Goal: Find specific page/section: Find specific page/section

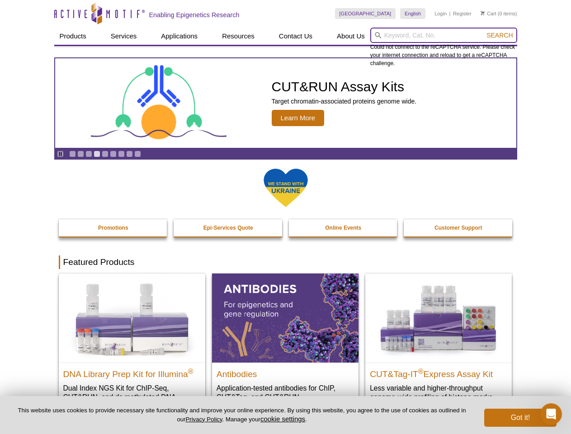
click at [444, 35] on input "search" at bounding box center [443, 35] width 147 height 15
click at [500, 35] on span "Search" at bounding box center [499, 35] width 26 height 7
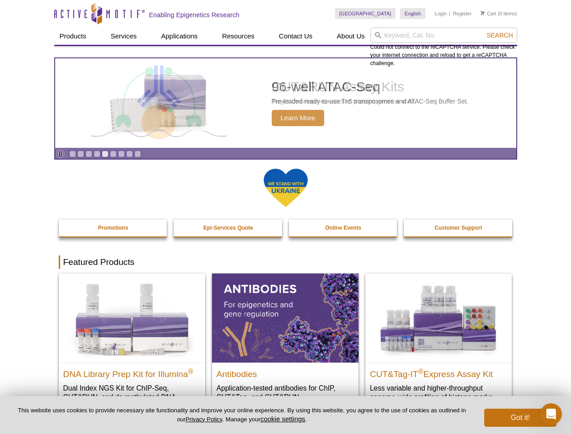
click at [60, 154] on icon "Pause" at bounding box center [60, 154] width 6 height 6
click at [72, 154] on link "Go to slide 1" at bounding box center [72, 154] width 7 height 7
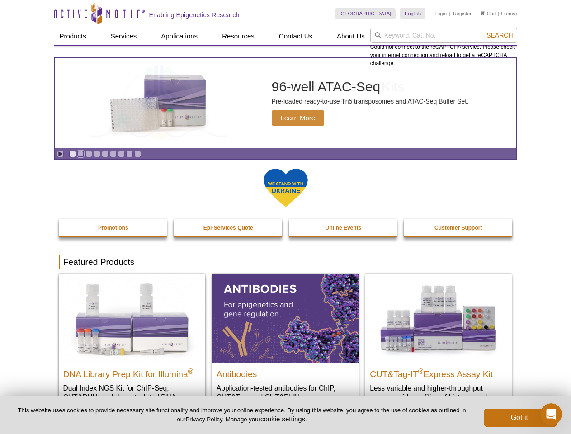
click at [80, 154] on link "Go to slide 2" at bounding box center [80, 154] width 7 height 7
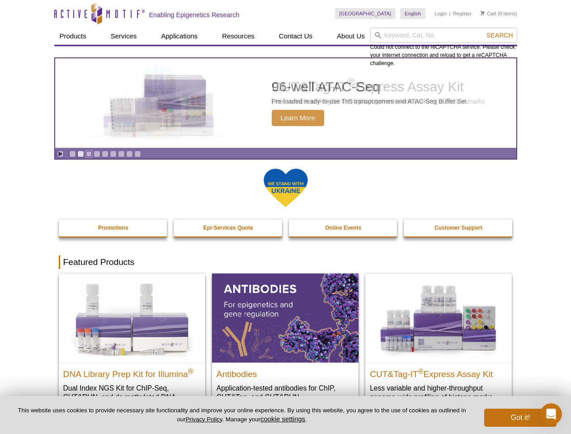
click at [89, 154] on link "Go to slide 3" at bounding box center [88, 154] width 7 height 7
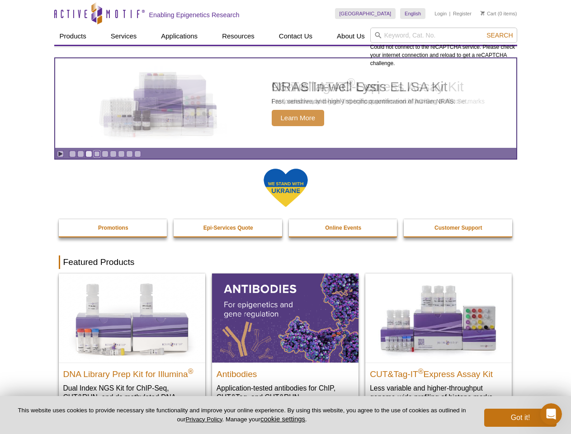
click at [97, 154] on link "Go to slide 4" at bounding box center [97, 154] width 7 height 7
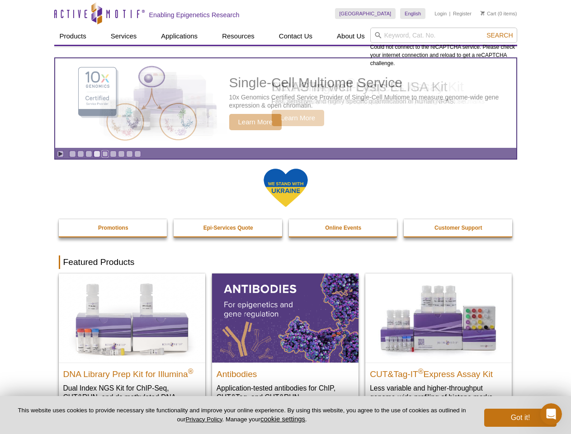
click at [105, 154] on link "Go to slide 5" at bounding box center [105, 154] width 7 height 7
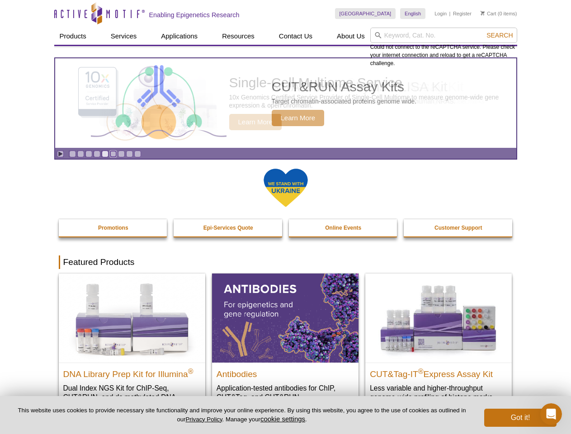
click at [113, 154] on link "Go to slide 6" at bounding box center [113, 154] width 7 height 7
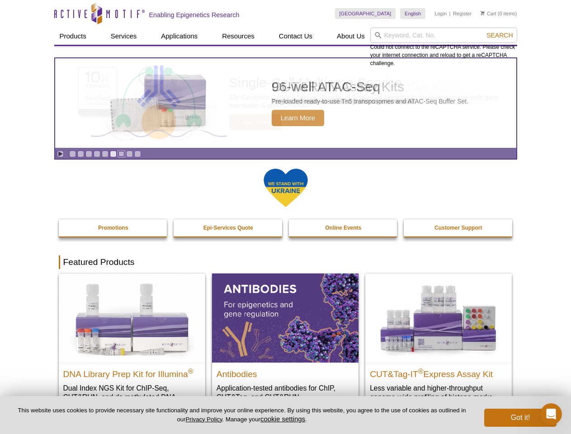
click at [121, 154] on link "Go to slide 7" at bounding box center [121, 154] width 7 height 7
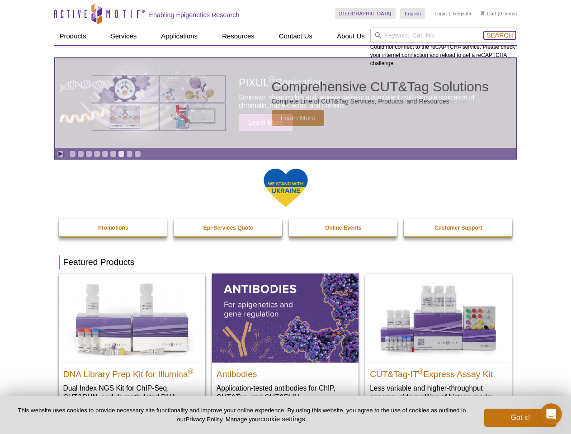
click at [500, 35] on span "Search" at bounding box center [499, 35] width 26 height 7
